Goal: Task Accomplishment & Management: Use online tool/utility

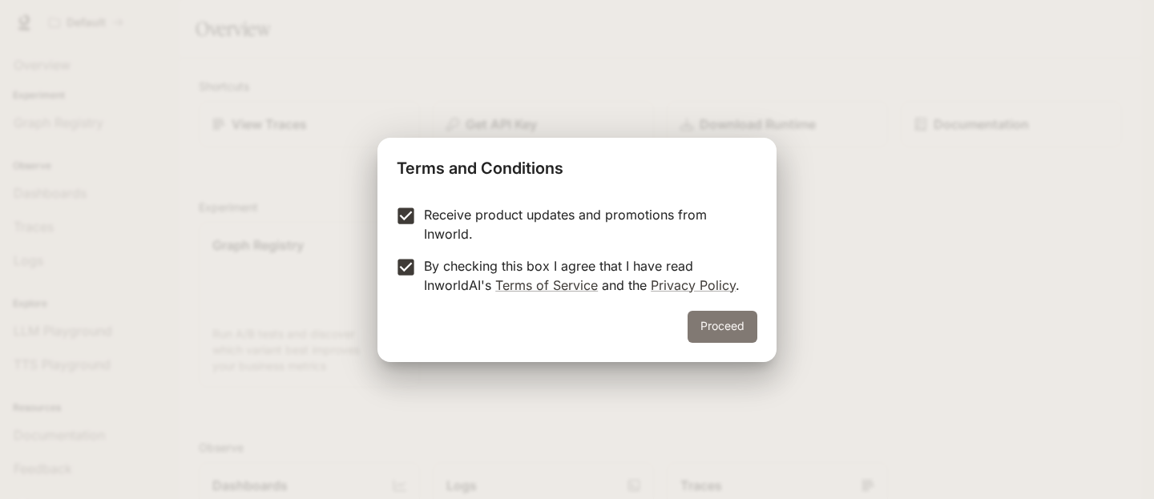
click at [708, 332] on button "Proceed" at bounding box center [723, 327] width 70 height 32
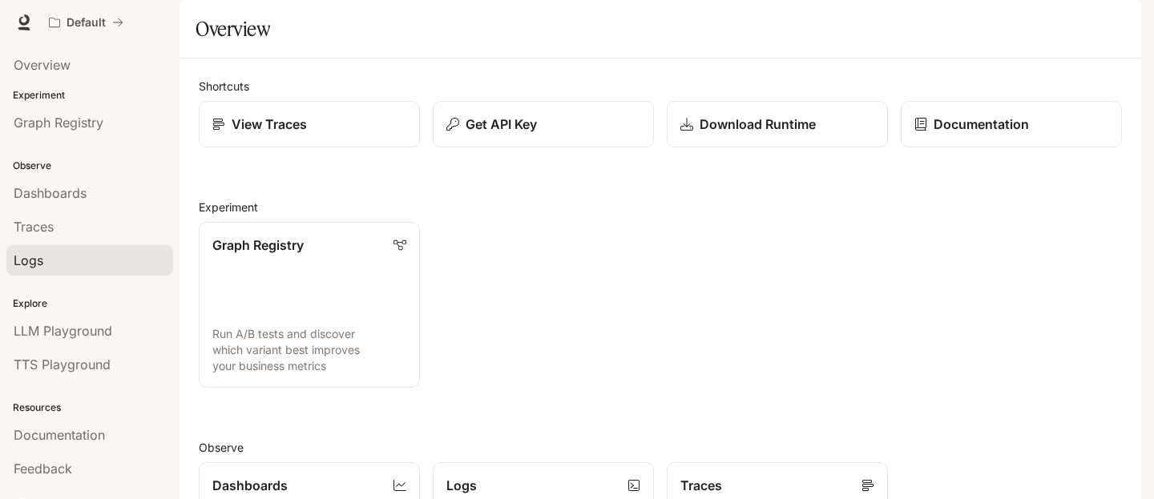
click at [160, 263] on link "Logs" at bounding box center [89, 260] width 167 height 30
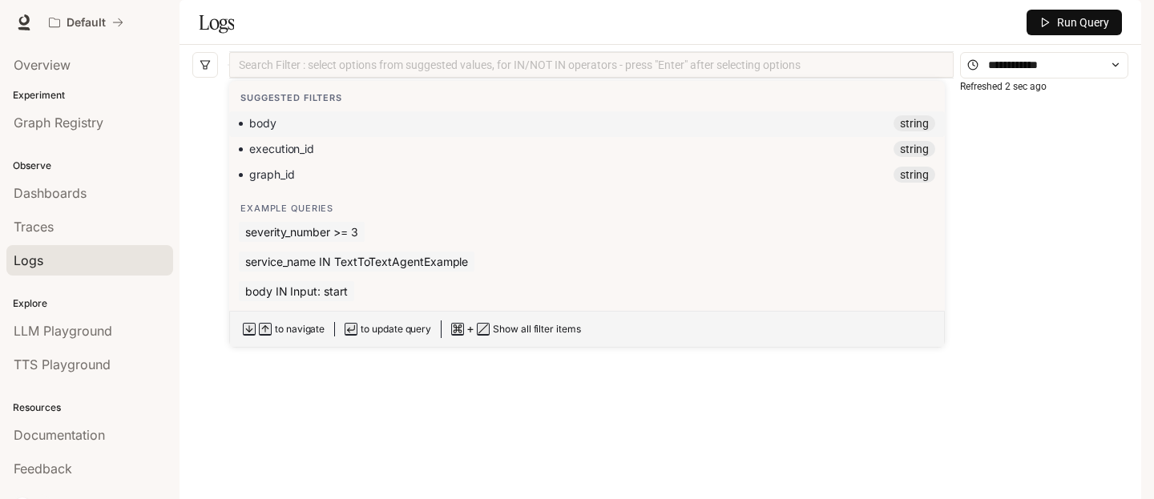
click at [390, 71] on div at bounding box center [591, 65] width 717 height 10
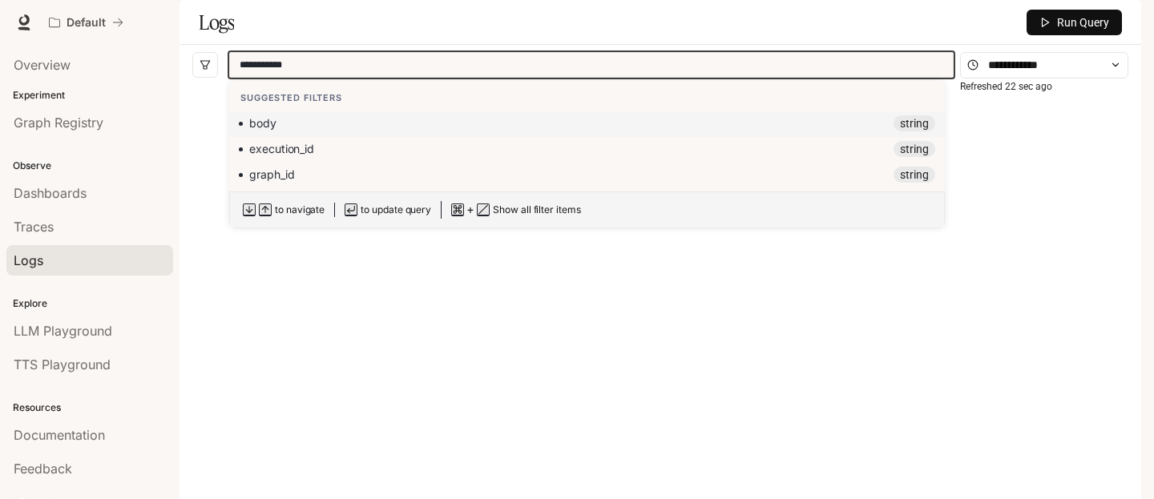
type input "**********"
